Goal: Find specific page/section: Find specific page/section

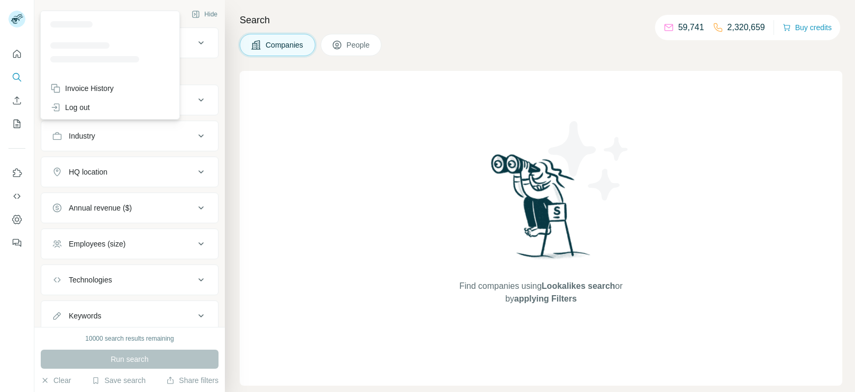
click at [17, 15] on rect at bounding box center [16, 19] width 17 height 17
click at [335, 158] on div "Find companies using Lookalikes search or by applying Filters" at bounding box center [541, 228] width 602 height 315
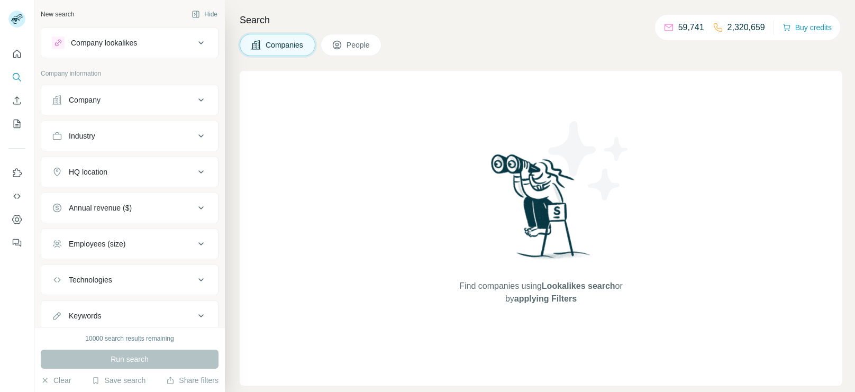
click at [97, 99] on div "Company" at bounding box center [85, 100] width 32 height 11
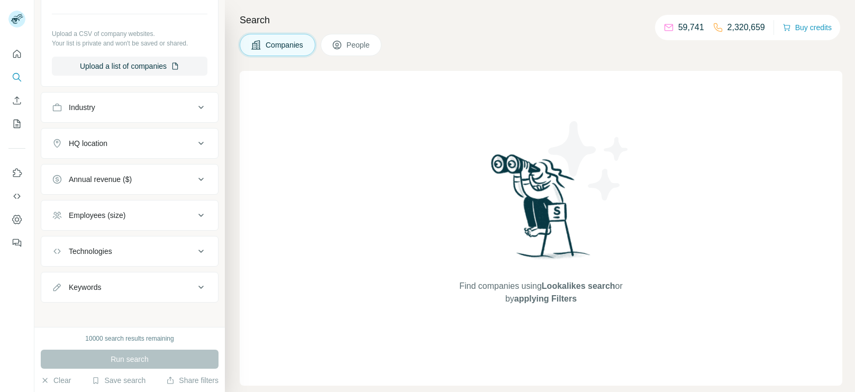
scroll to position [160, 0]
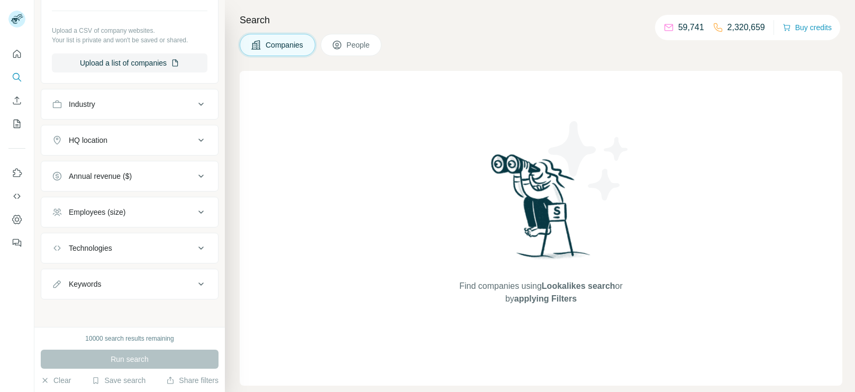
drag, startPoint x: 109, startPoint y: 100, endPoint x: 81, endPoint y: 72, distance: 40.0
click at [109, 102] on div "Industry" at bounding box center [123, 104] width 143 height 11
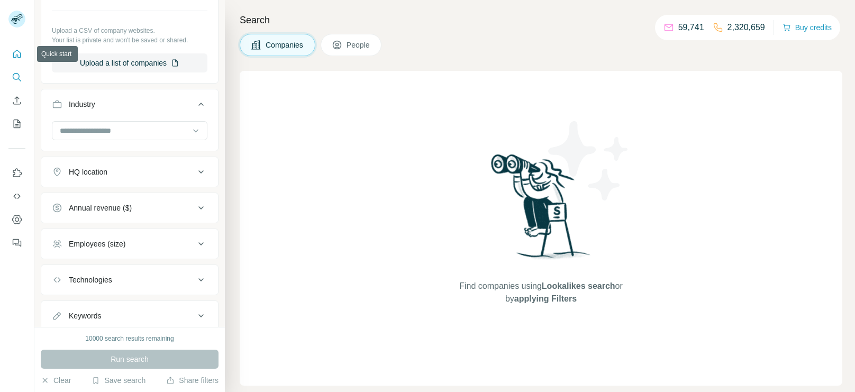
click at [14, 55] on icon "Quick start" at bounding box center [17, 54] width 11 height 11
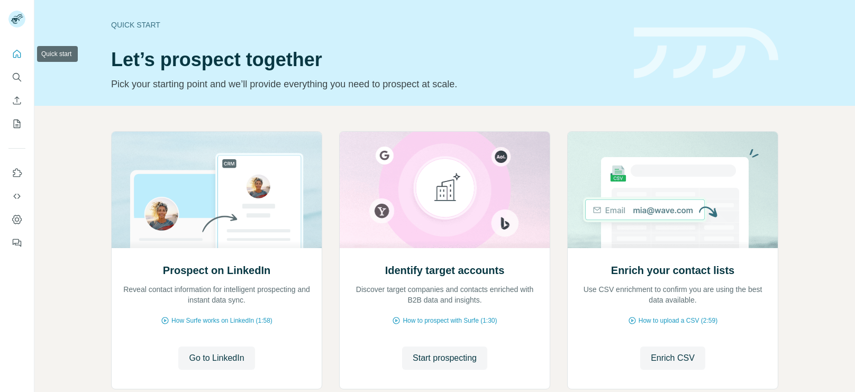
click at [17, 56] on icon "Quick start" at bounding box center [17, 54] width 8 height 8
click at [21, 78] on icon "Search" at bounding box center [17, 77] width 11 height 11
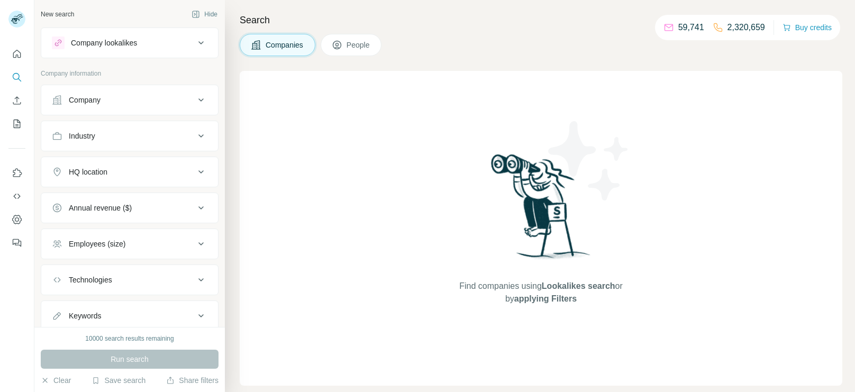
click at [285, 45] on span "Companies" at bounding box center [284, 45] width 39 height 11
click at [344, 43] on button "People" at bounding box center [350, 45] width 61 height 22
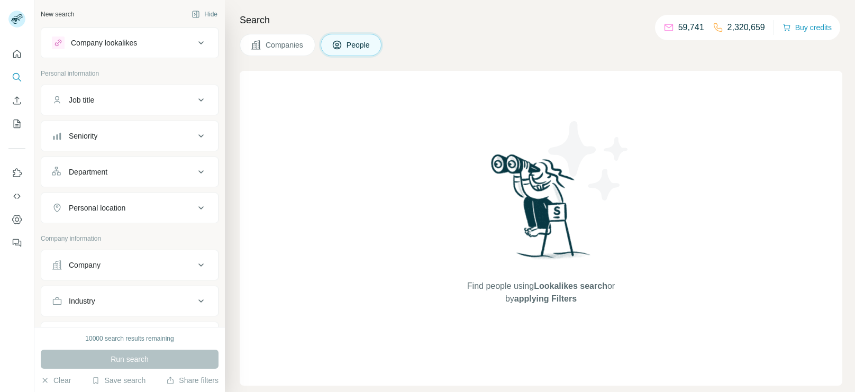
click at [85, 266] on div "Company" at bounding box center [85, 265] width 32 height 11
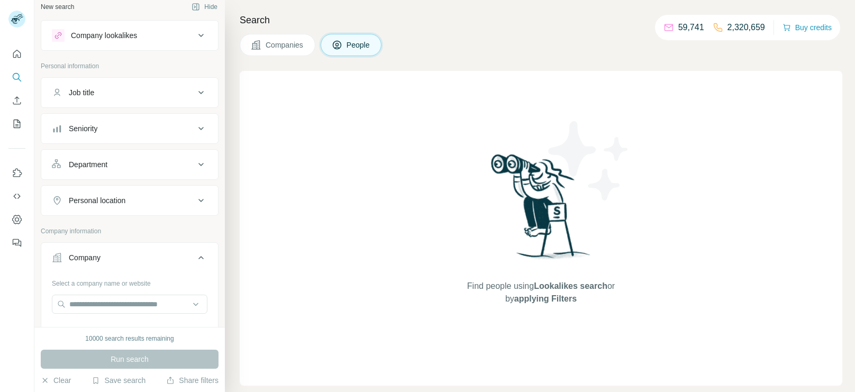
scroll to position [16, 0]
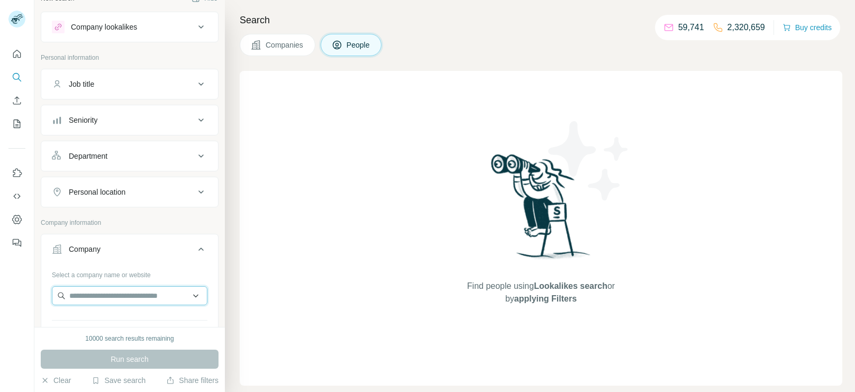
click at [106, 286] on input "text" at bounding box center [129, 295] width 155 height 19
paste input "**********"
type input "**********"
